Goal: Information Seeking & Learning: Find specific page/section

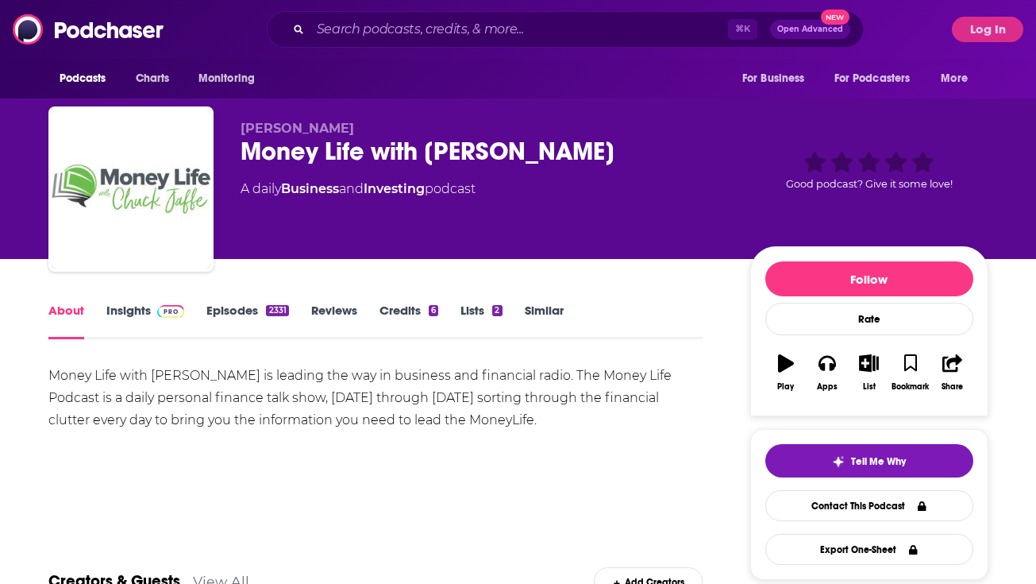
click at [146, 313] on link "Insights" at bounding box center [145, 320] width 79 height 37
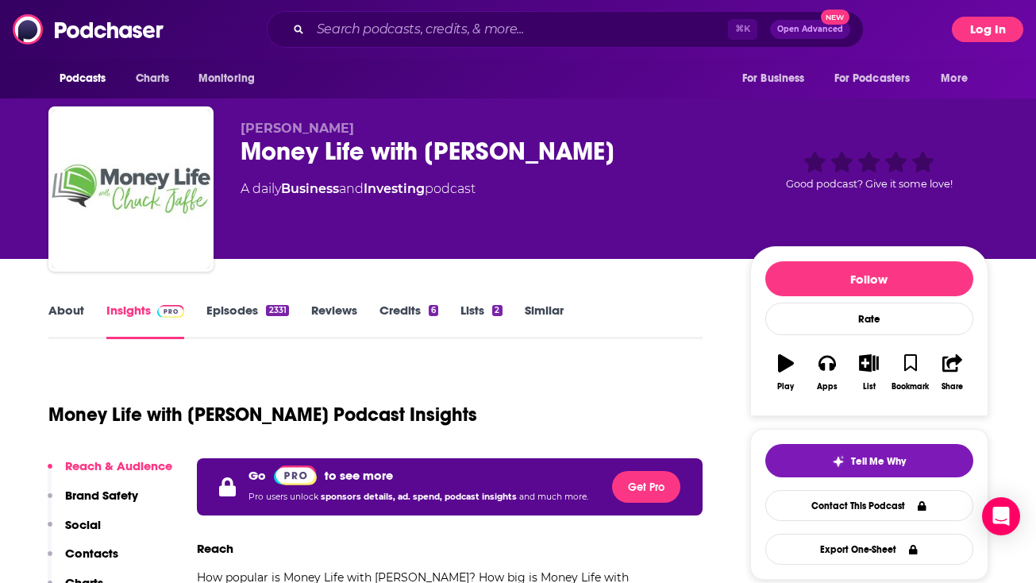
click at [977, 30] on button "Log In" at bounding box center [987, 29] width 71 height 25
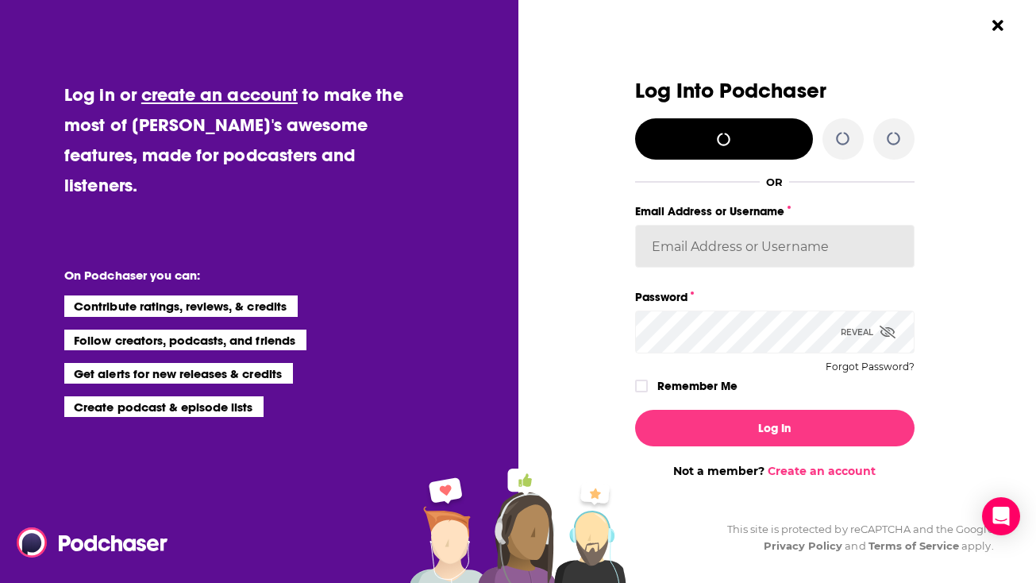
type input "Marz"
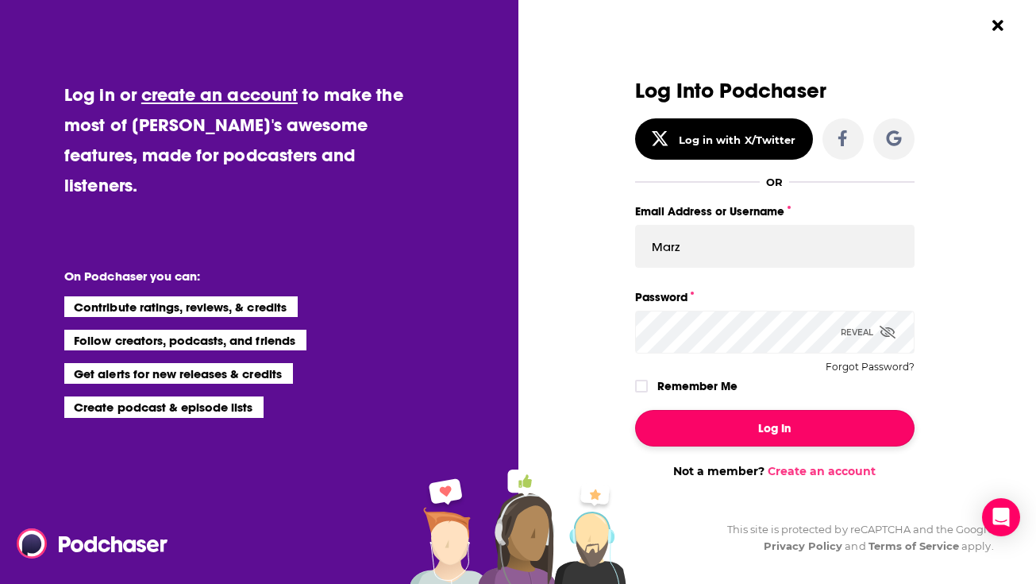
click at [753, 427] on button "Log In" at bounding box center [774, 428] width 279 height 37
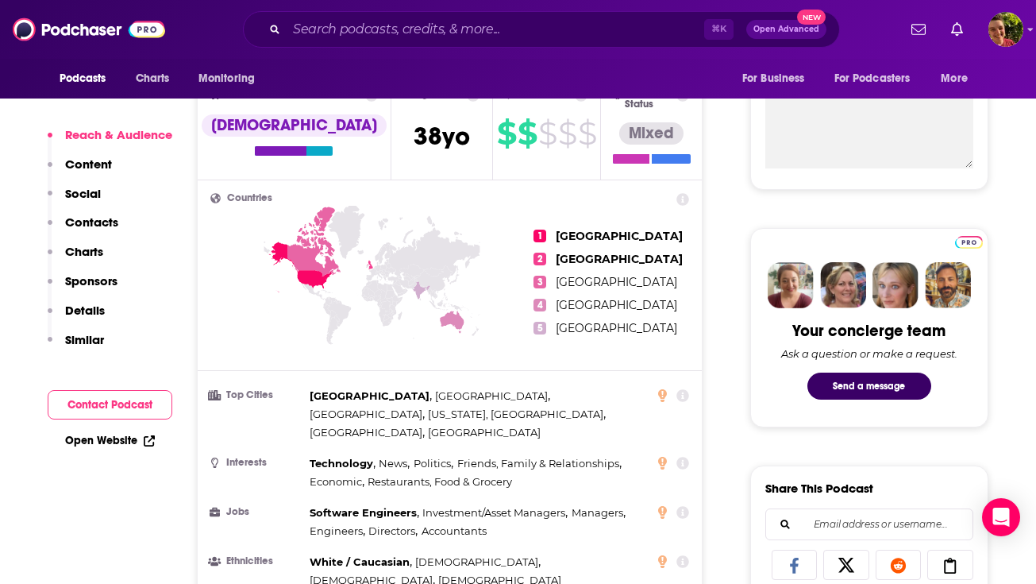
scroll to position [636, 0]
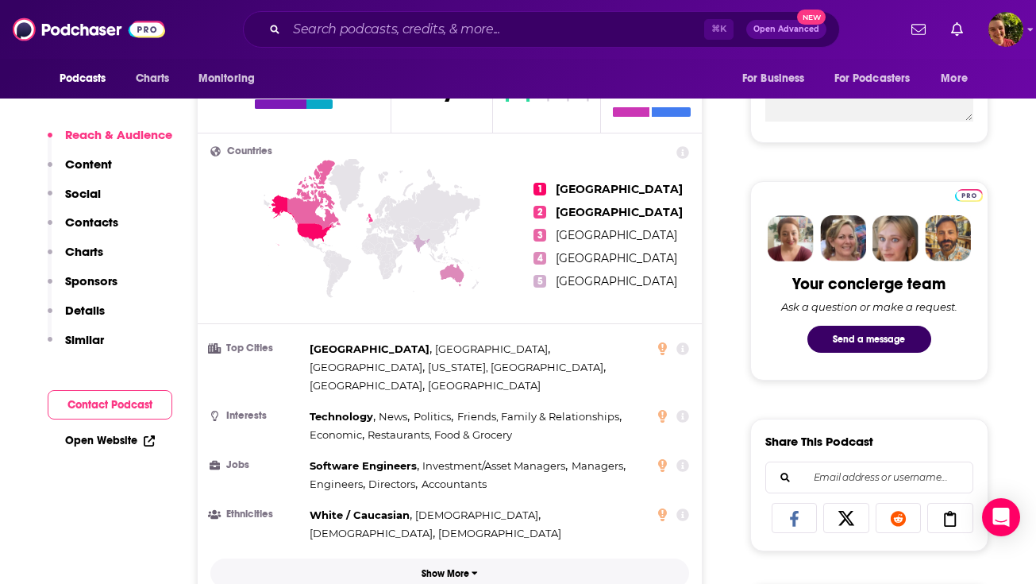
click at [438, 568] on p "Show More" at bounding box center [446, 573] width 48 height 11
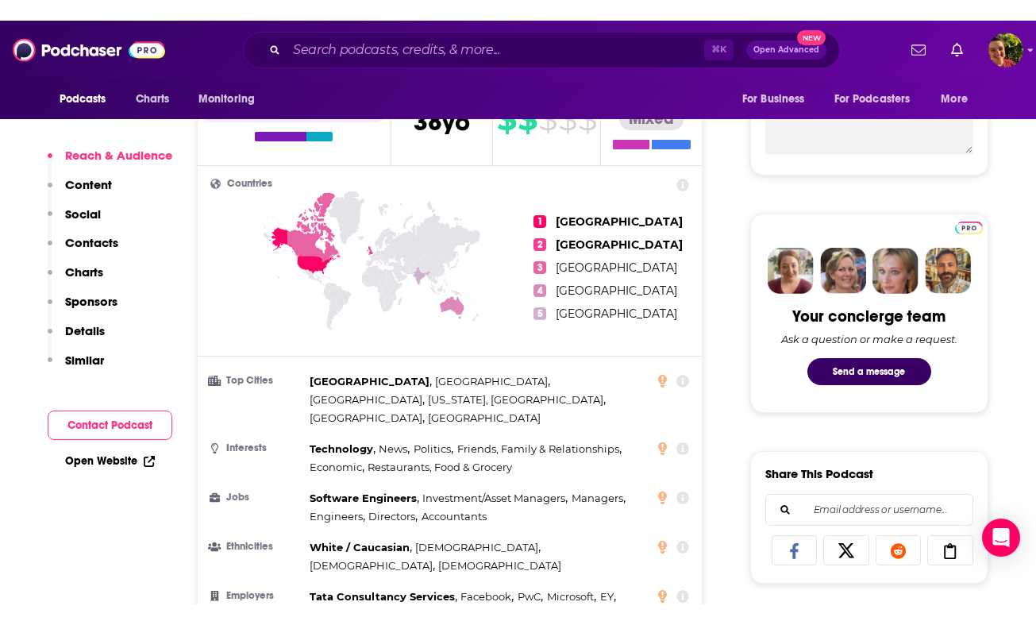
scroll to position [651, 0]
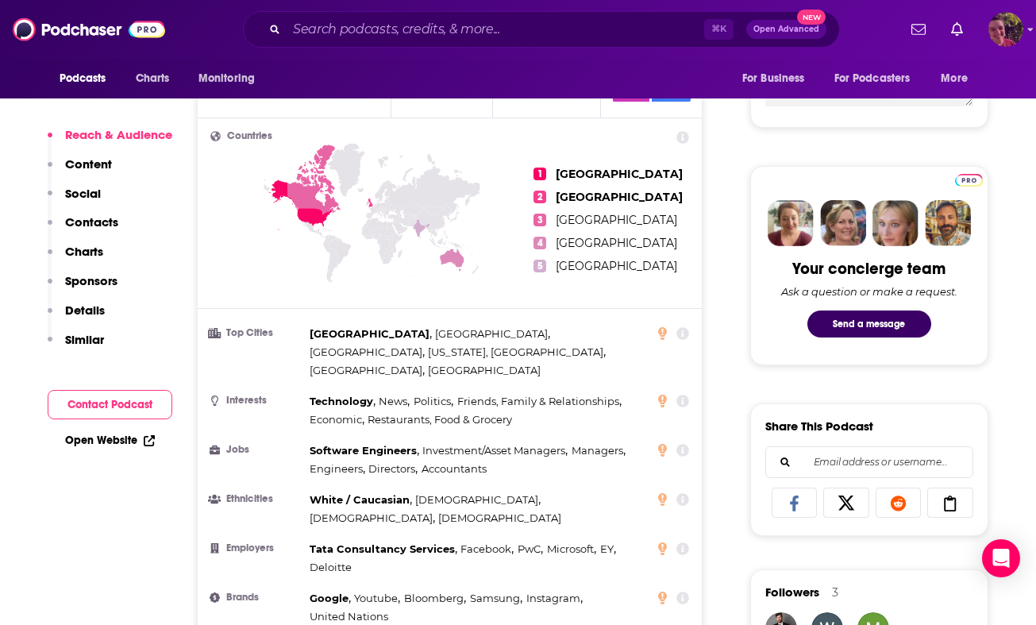
click at [1004, 25] on img "Logged in as Marz" at bounding box center [1005, 29] width 35 height 35
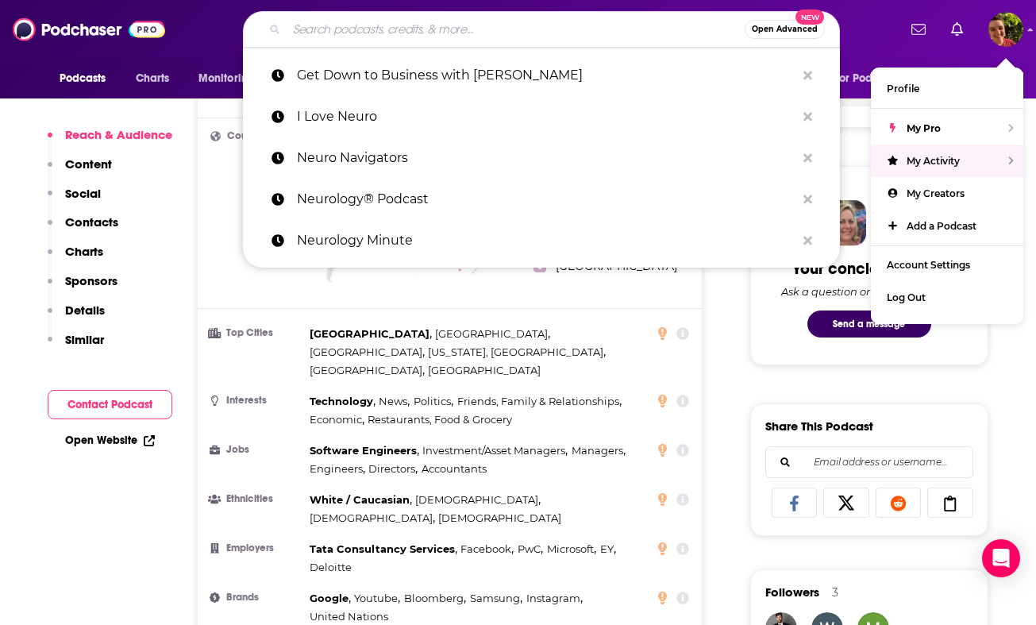
click at [534, 31] on input "Search podcasts, credits, & more..." at bounding box center [516, 29] width 458 height 25
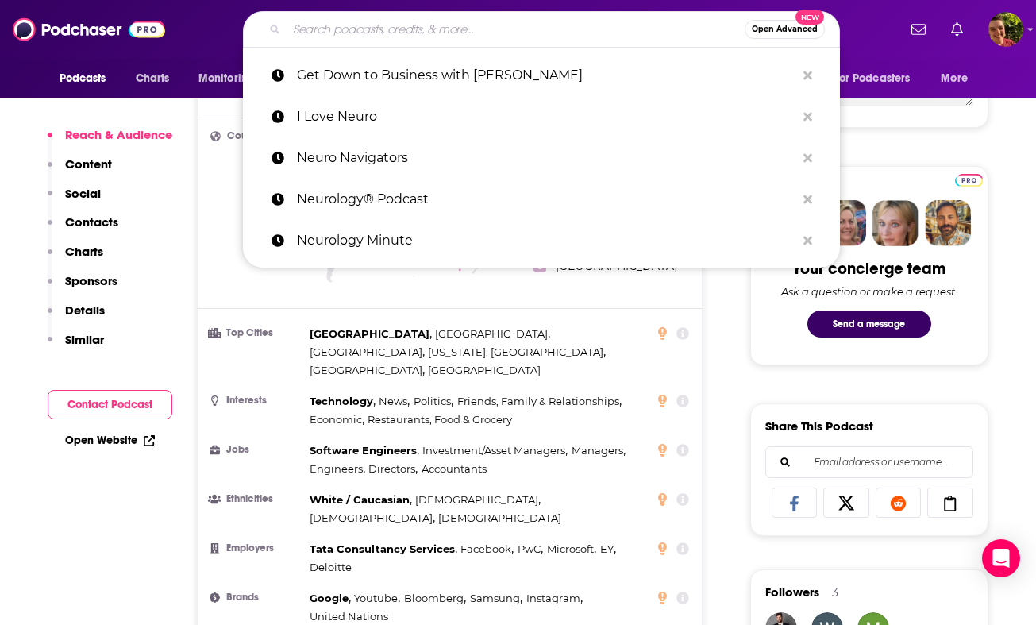
click at [534, 31] on input "Search podcasts, credits, & more..." at bounding box center [516, 29] width 458 height 25
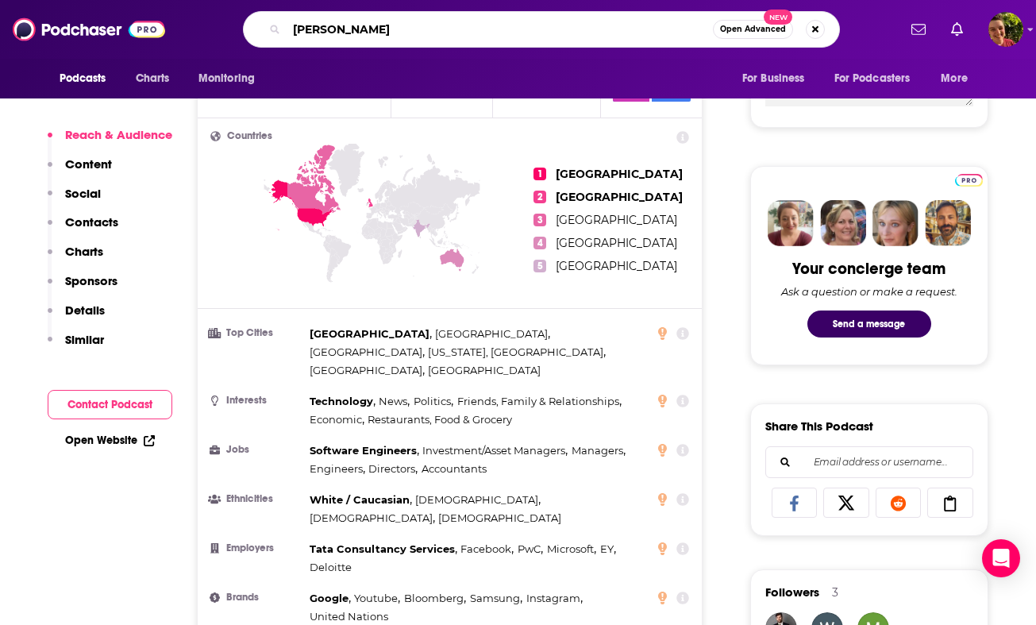
type input "[PERSON_NAME]"
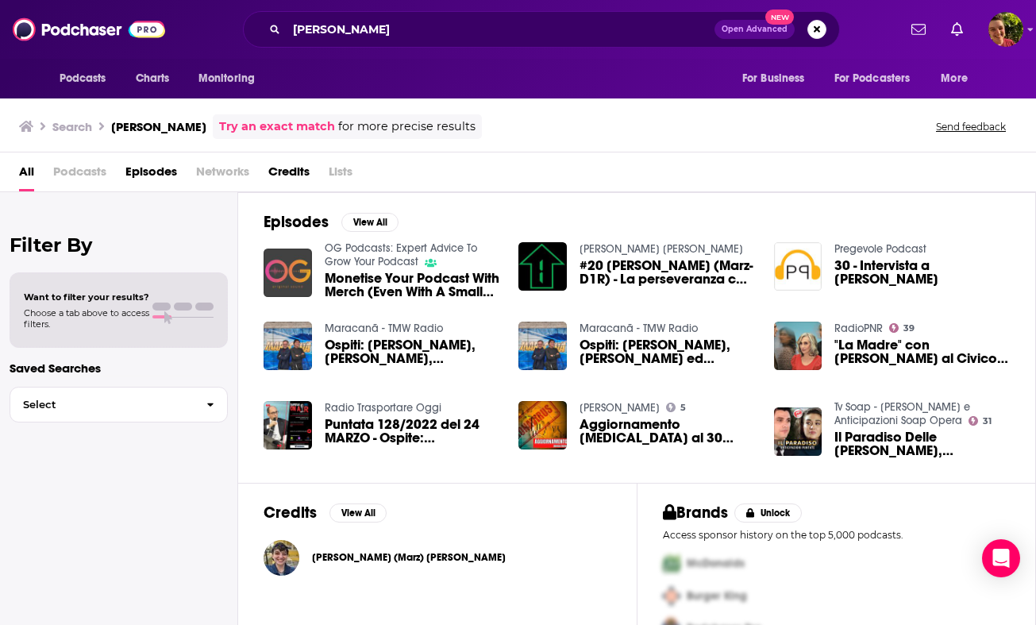
scroll to position [37, 0]
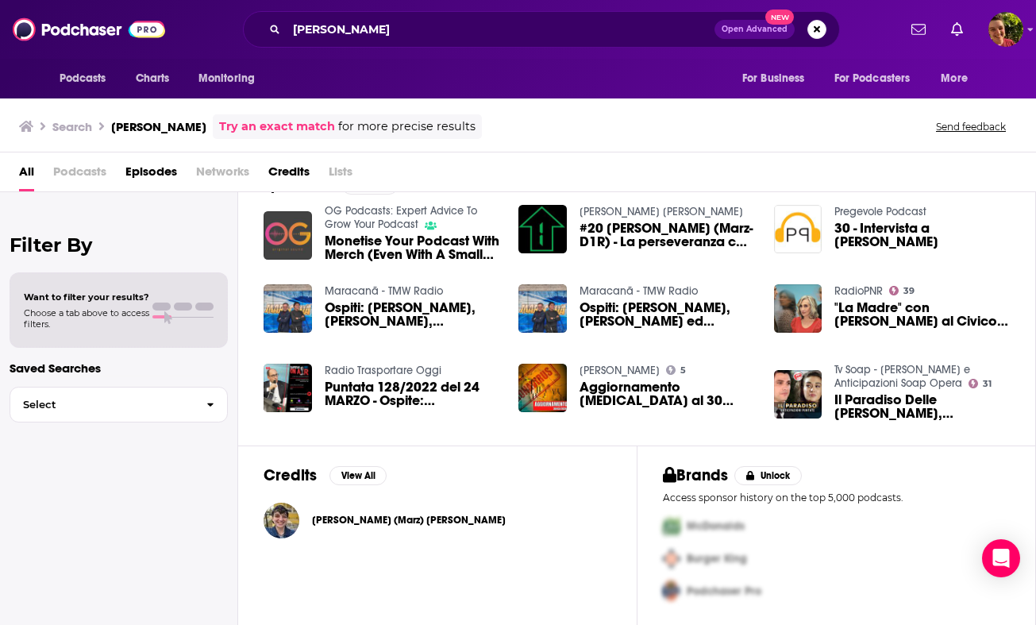
click at [363, 510] on div "[PERSON_NAME] (Marz) [PERSON_NAME]" at bounding box center [409, 520] width 194 height 32
click at [362, 525] on span "[PERSON_NAME] (Marz) [PERSON_NAME]" at bounding box center [409, 520] width 194 height 13
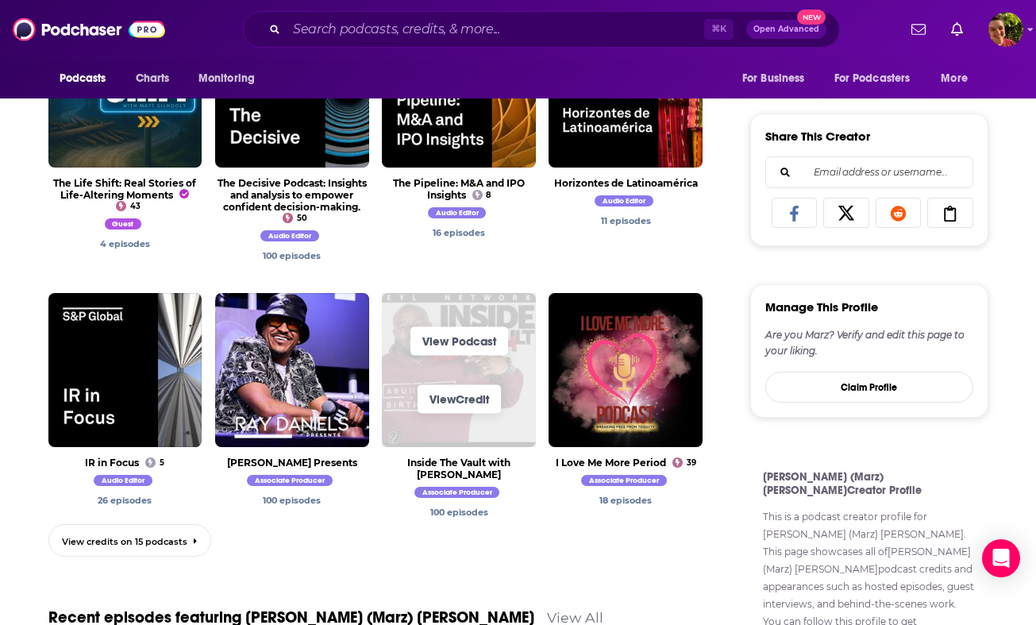
scroll to position [316, 0]
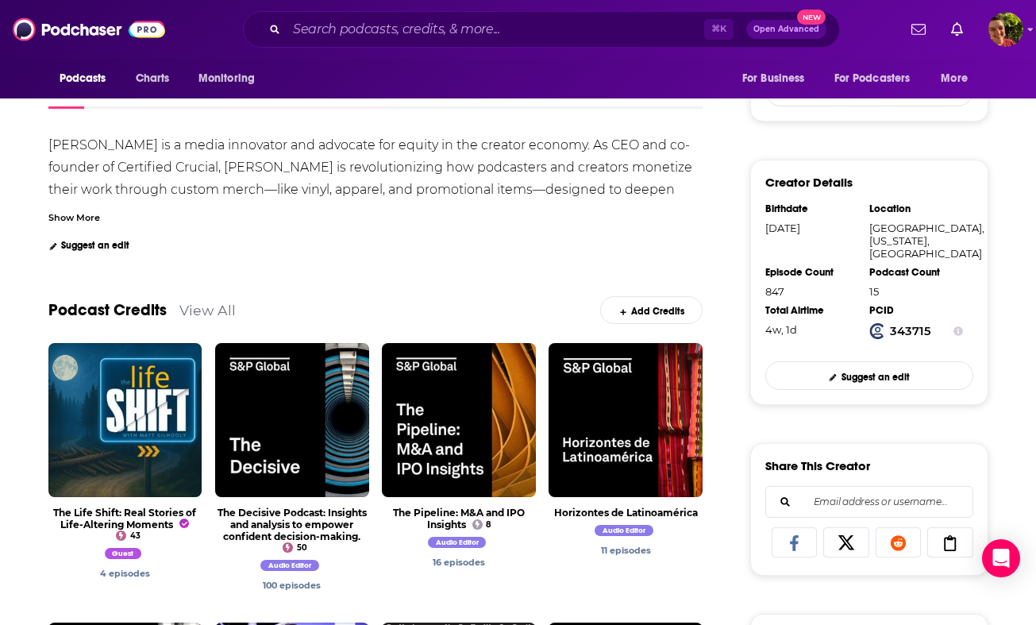
click at [218, 313] on link "View All" at bounding box center [207, 310] width 56 height 17
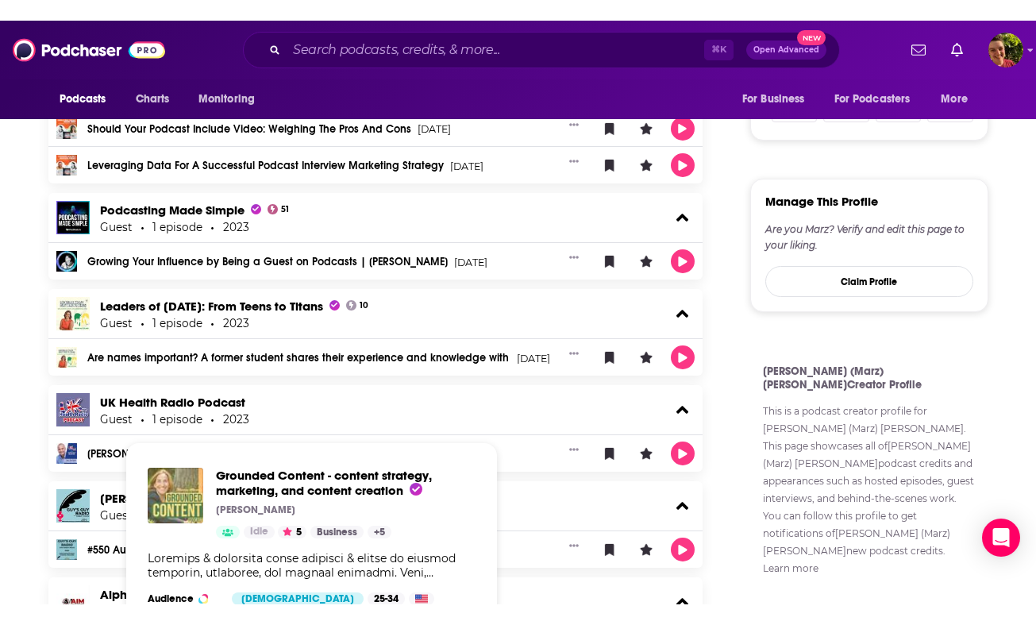
scroll to position [758, 0]
